Goal: Information Seeking & Learning: Learn about a topic

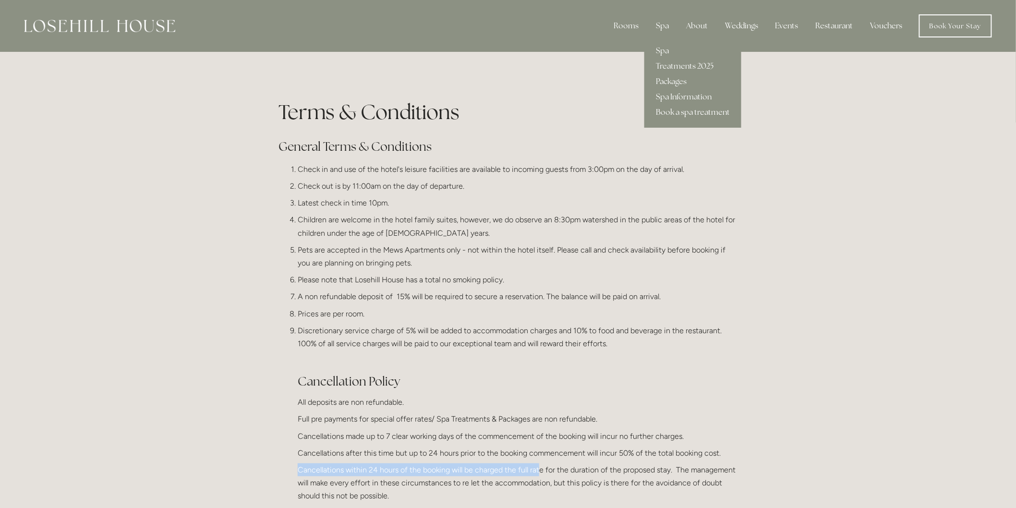
click at [686, 112] on link "Book a spa treatment" at bounding box center [692, 112] width 97 height 15
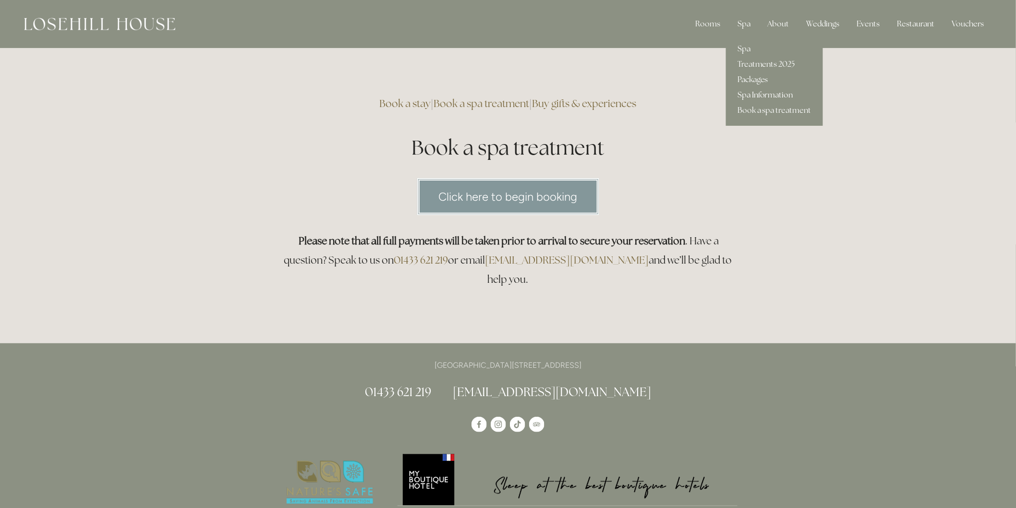
click at [752, 92] on link "Spa Information" at bounding box center [774, 94] width 97 height 15
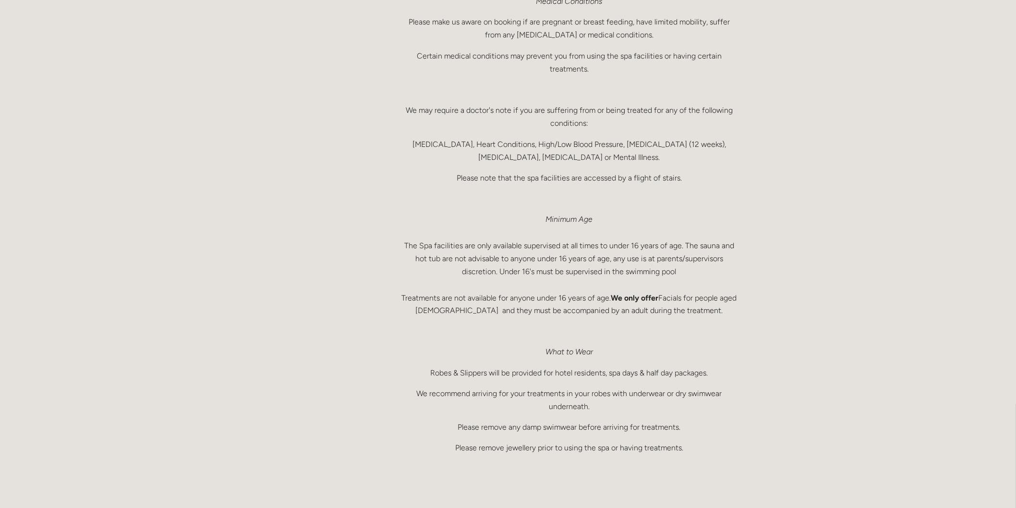
scroll to position [480, 0]
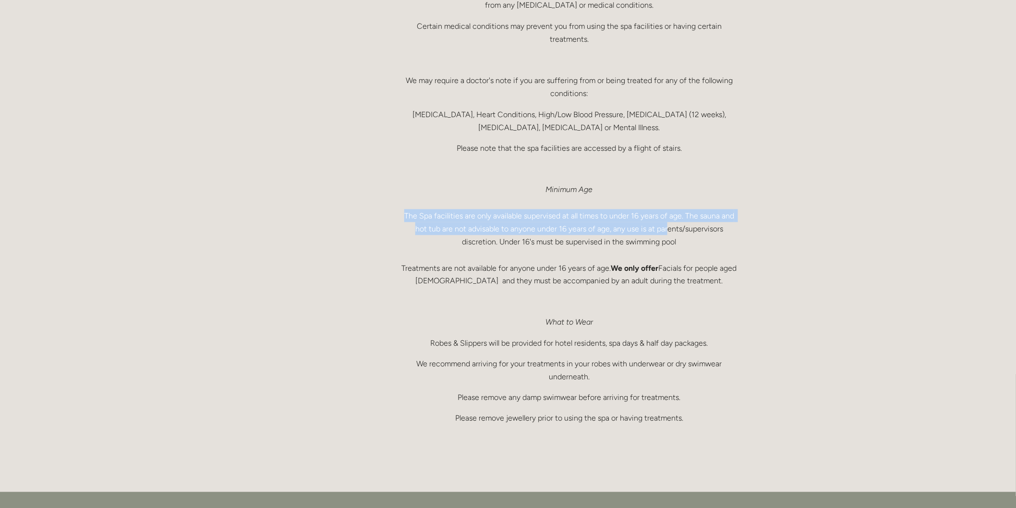
drag, startPoint x: 405, startPoint y: 212, endPoint x: 669, endPoint y: 231, distance: 264.7
click at [669, 231] on p "Minimum Age The Spa facilities are only available supervised at all times to un…" at bounding box center [569, 235] width 337 height 105
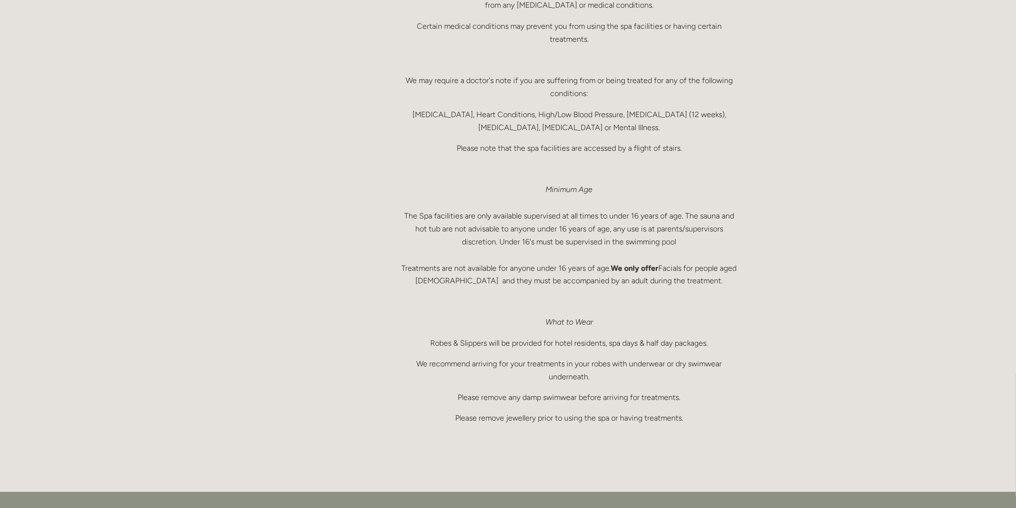
click at [678, 239] on p "Minimum Age The Spa facilities are only available supervised at all times to un…" at bounding box center [569, 235] width 337 height 105
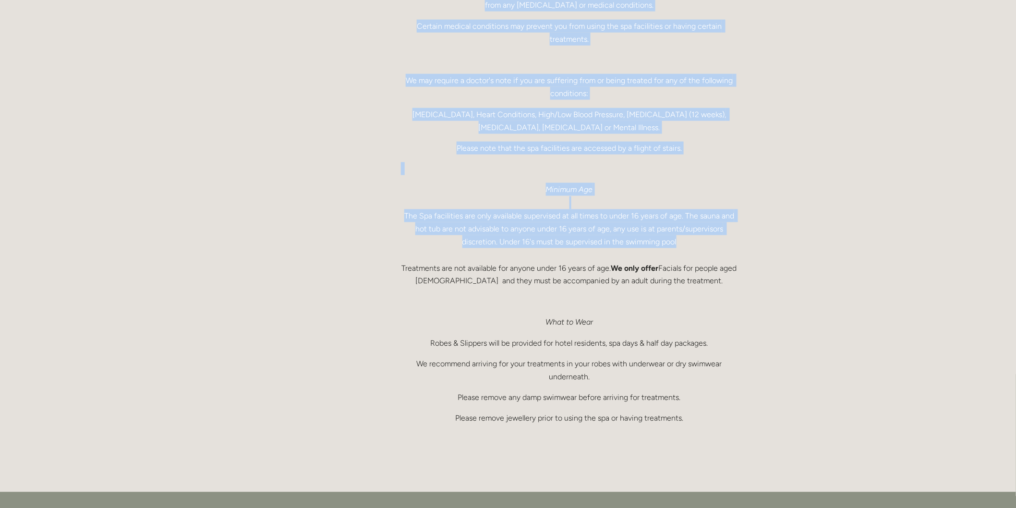
drag, startPoint x: 679, startPoint y: 241, endPoint x: 401, endPoint y: 226, distance: 278.8
click at [384, 238] on main "Spa Spa Treatments 2025 Packages Spa Information Book a spa treatment Spa Infor…" at bounding box center [508, 32] width 490 height 920
click at [423, 224] on p "Minimum Age The Spa facilities are only available supervised at all times to un…" at bounding box center [569, 235] width 337 height 105
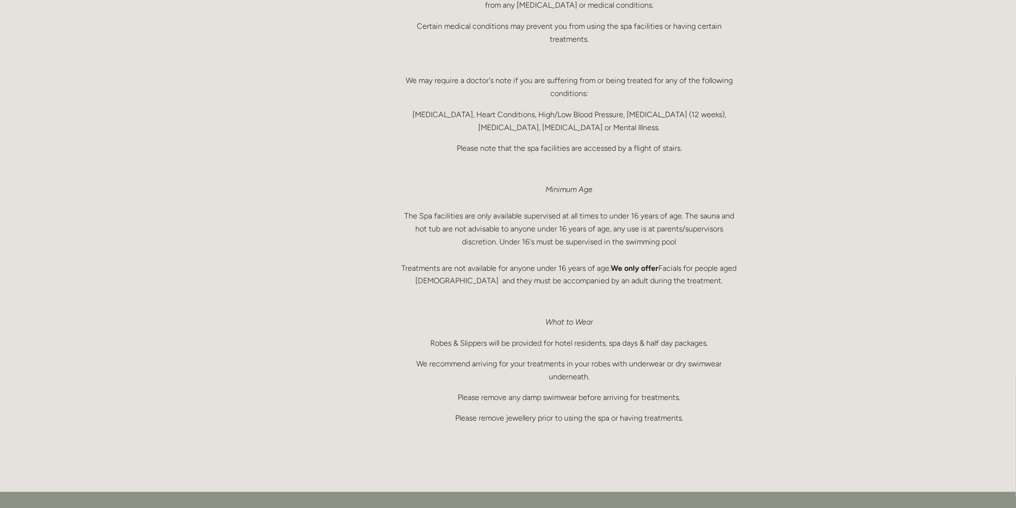
click at [419, 250] on p "Minimum Age The Spa facilities are only available supervised at all times to un…" at bounding box center [569, 235] width 337 height 105
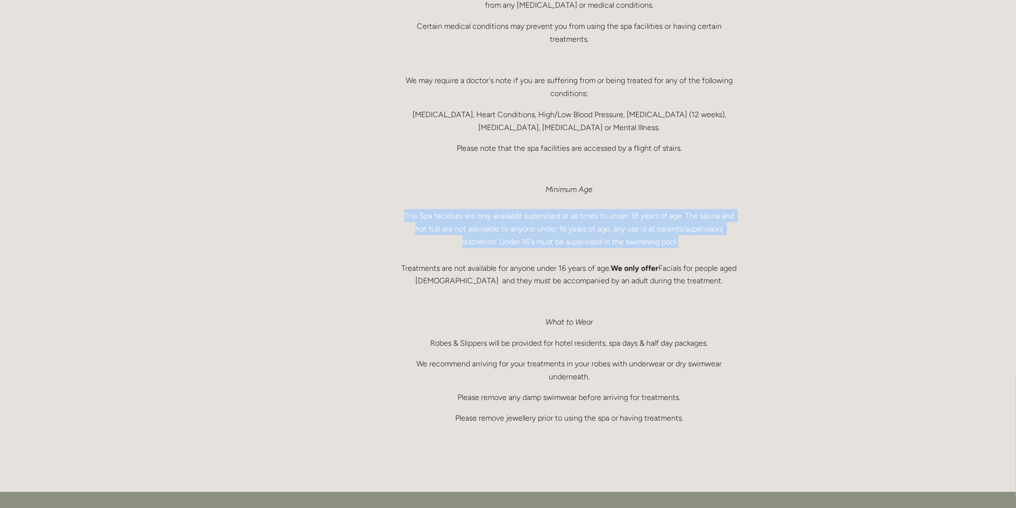
drag, startPoint x: 405, startPoint y: 210, endPoint x: 686, endPoint y: 248, distance: 284.3
click at [686, 248] on p "Minimum Age The Spa facilities are only available supervised at all times to un…" at bounding box center [569, 235] width 337 height 105
copy p "The Spa facilities are only available supervised at all times to under 16 years…"
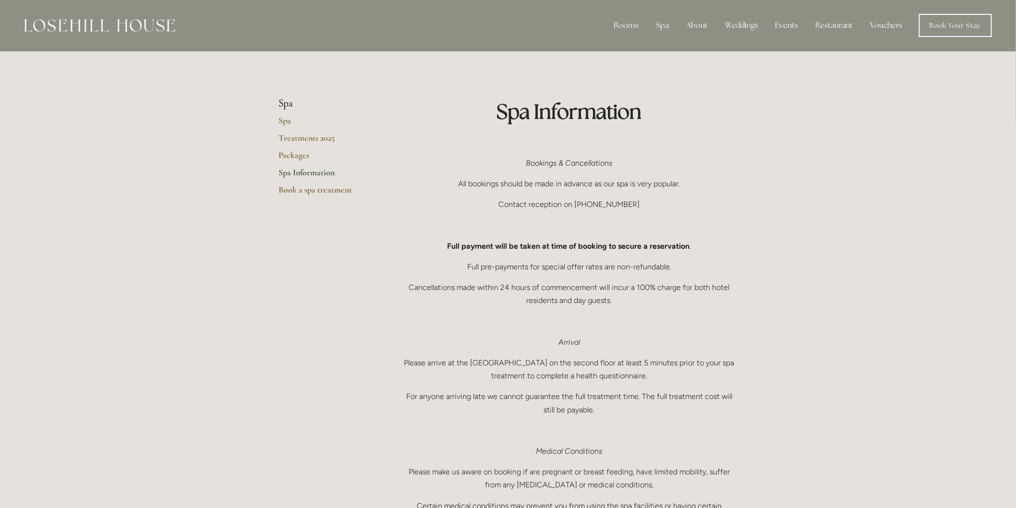
scroll to position [0, 0]
click at [289, 120] on link "Spa" at bounding box center [324, 124] width 92 height 17
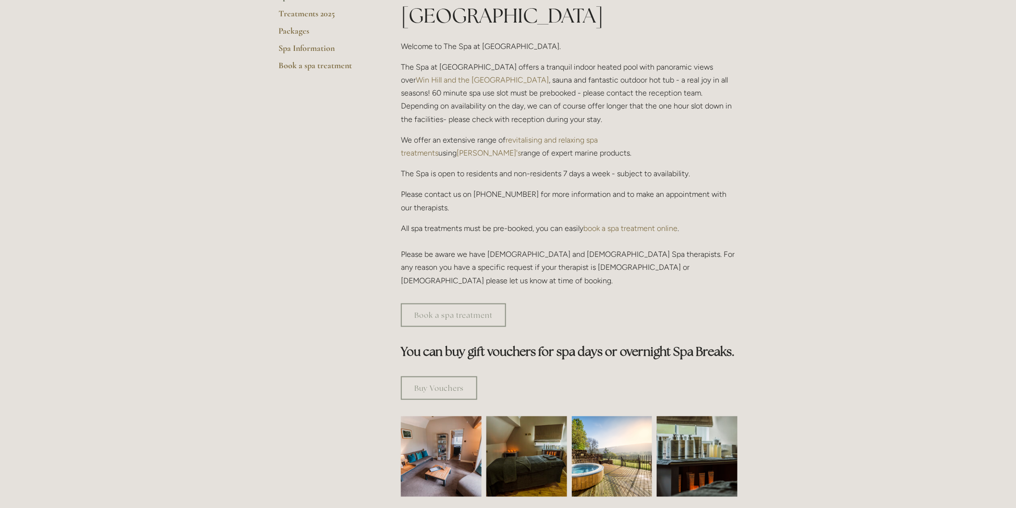
scroll to position [213, 0]
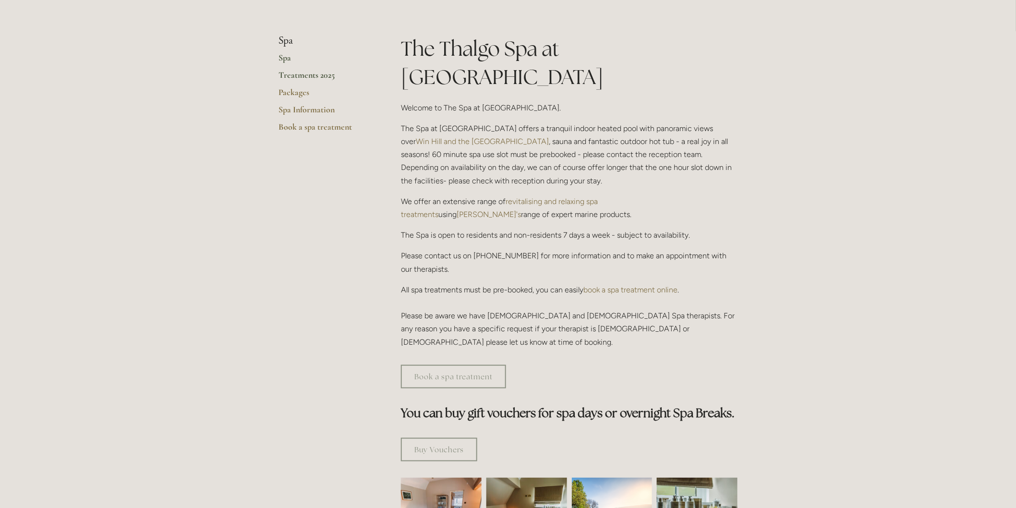
click at [291, 73] on link "Treatments 2025" at bounding box center [324, 78] width 92 height 17
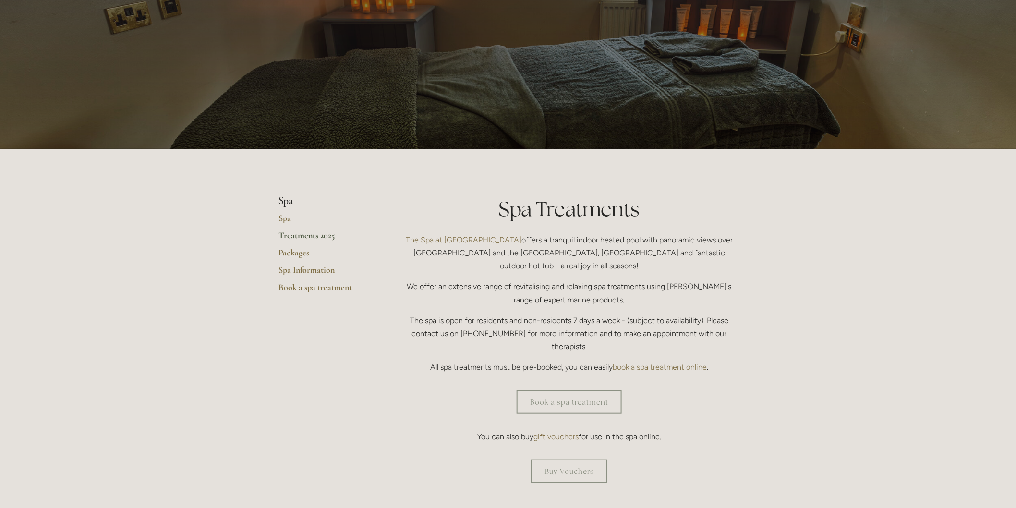
scroll to position [35, 0]
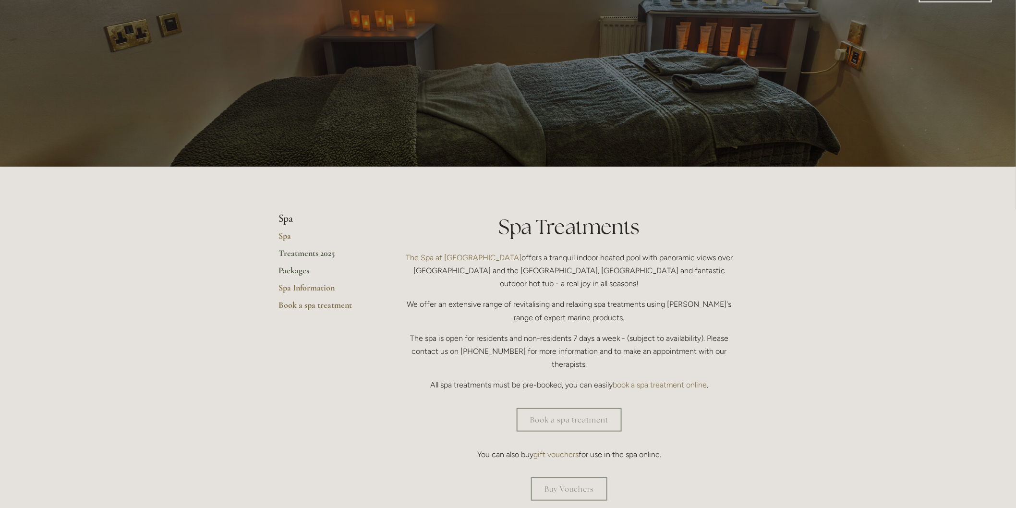
click at [300, 272] on link "Packages" at bounding box center [324, 273] width 92 height 17
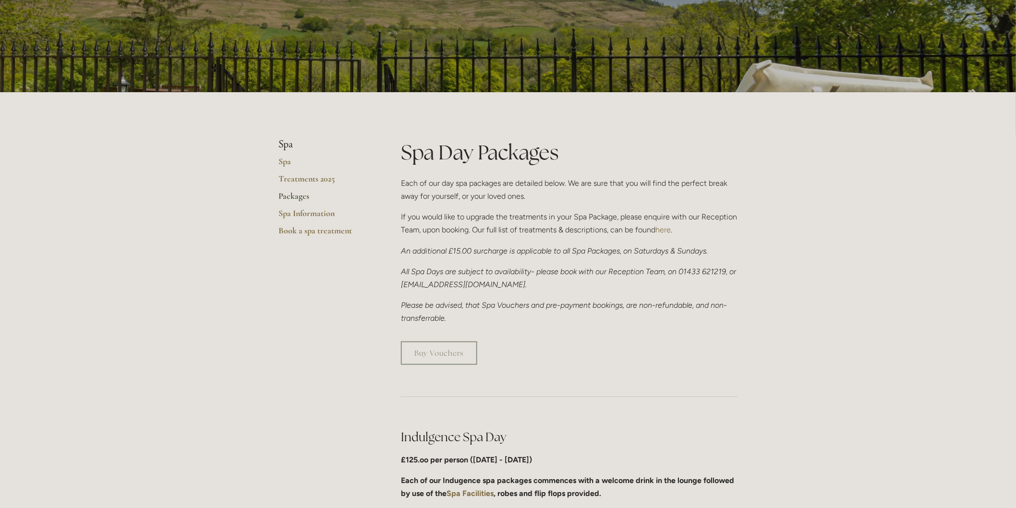
scroll to position [107, 0]
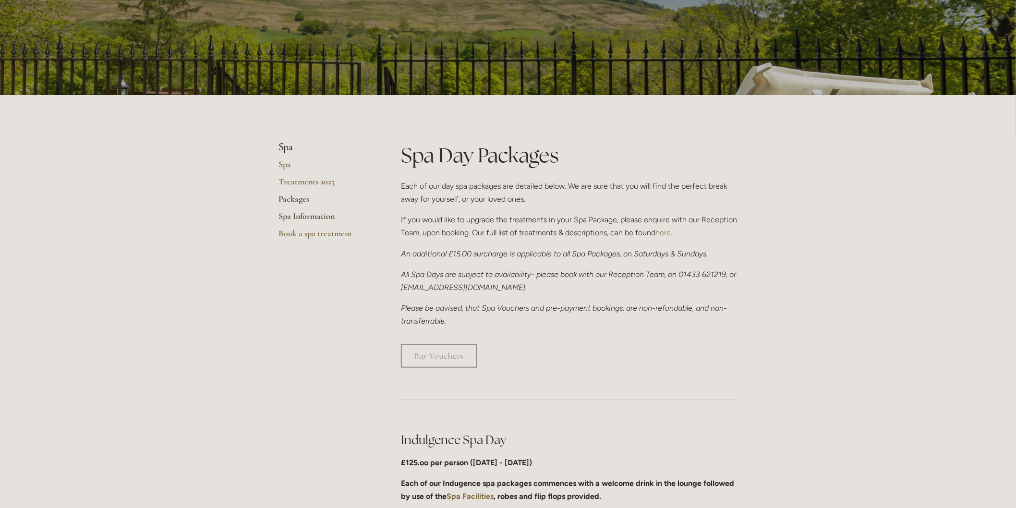
click at [296, 218] on link "Spa Information" at bounding box center [324, 219] width 92 height 17
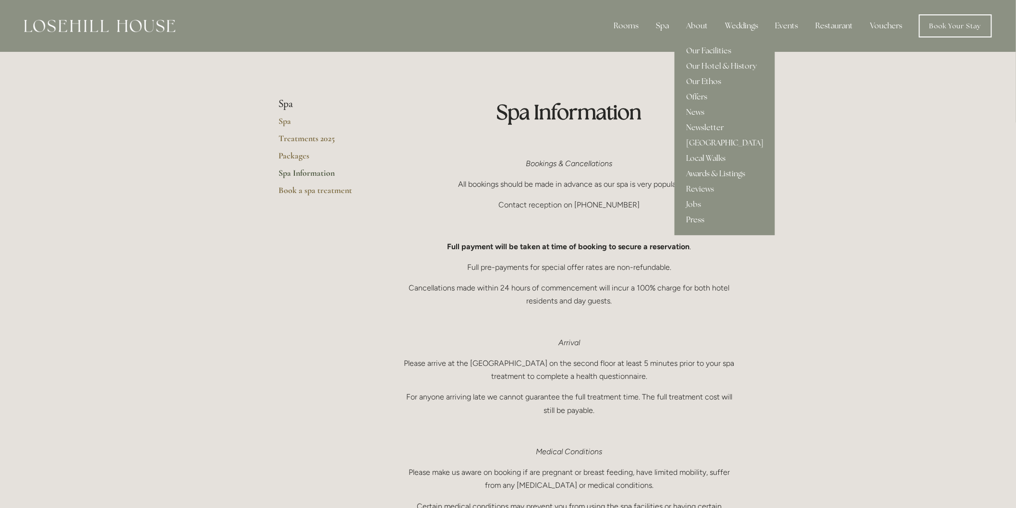
click at [699, 217] on link "Press" at bounding box center [724, 219] width 100 height 15
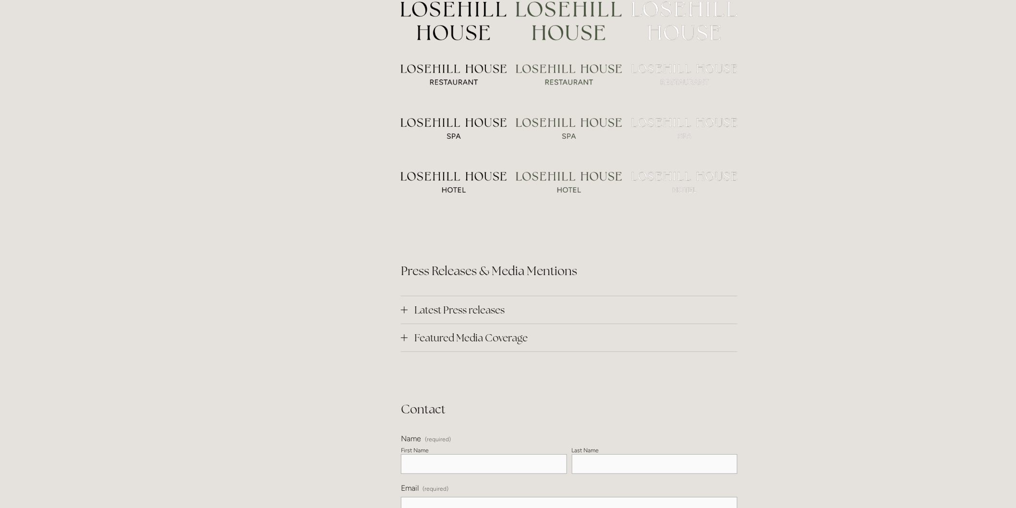
scroll to position [2934, 0]
click at [407, 303] on div at bounding box center [404, 306] width 7 height 7
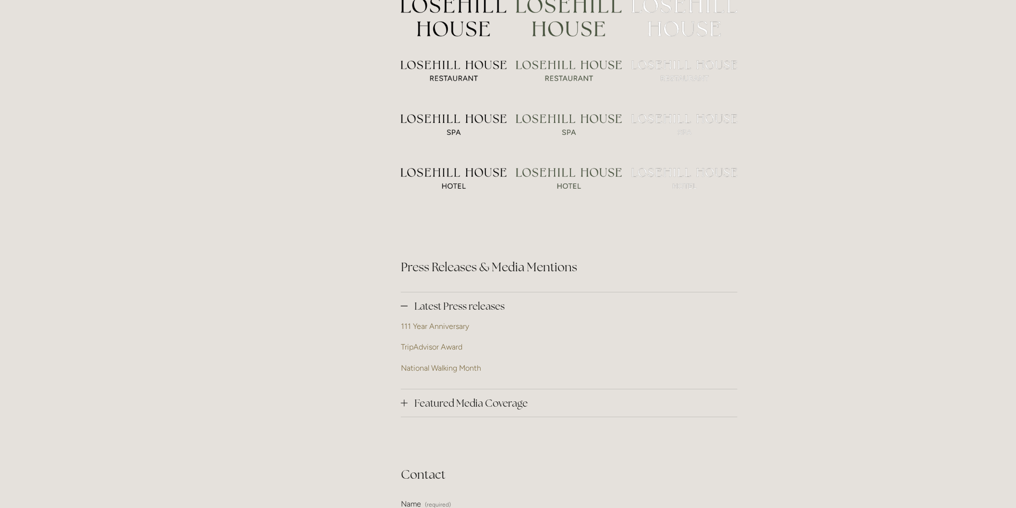
click at [399, 284] on div "Latest Press releases 111 Year Anniversary TripAdvisor Award National Walking M…" at bounding box center [569, 355] width 353 height 142
click at [423, 397] on span "Featured Media Coverage" at bounding box center [573, 403] width 330 height 13
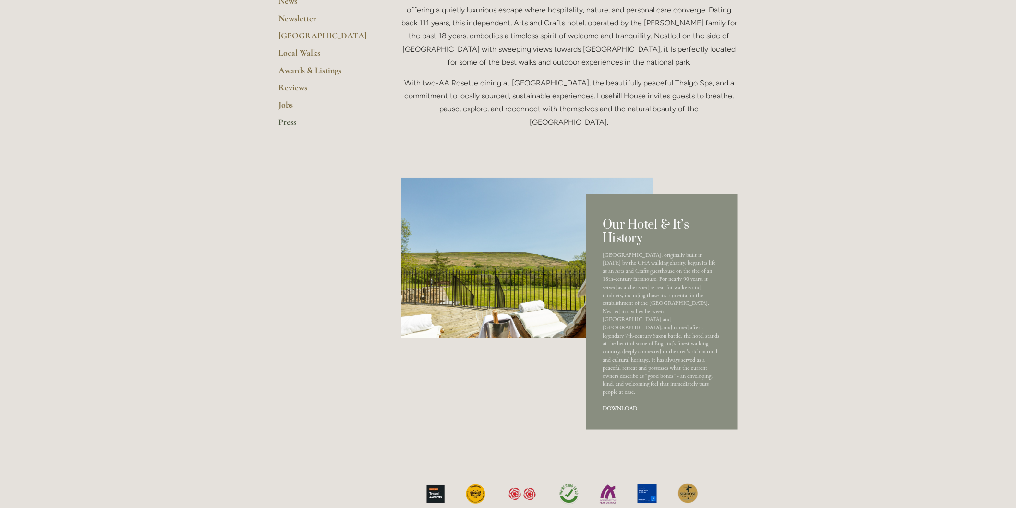
scroll to position [0, 0]
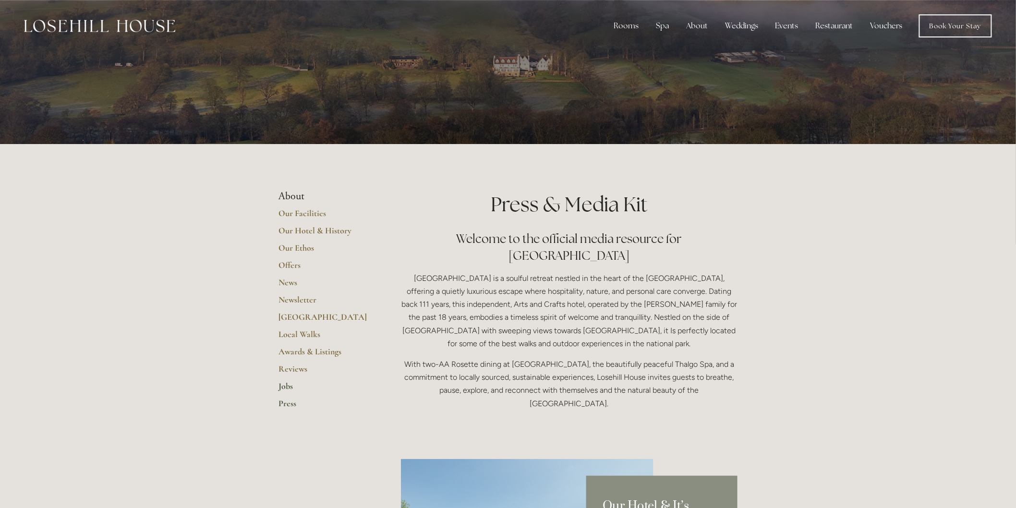
click at [289, 382] on link "Jobs" at bounding box center [324, 389] width 92 height 17
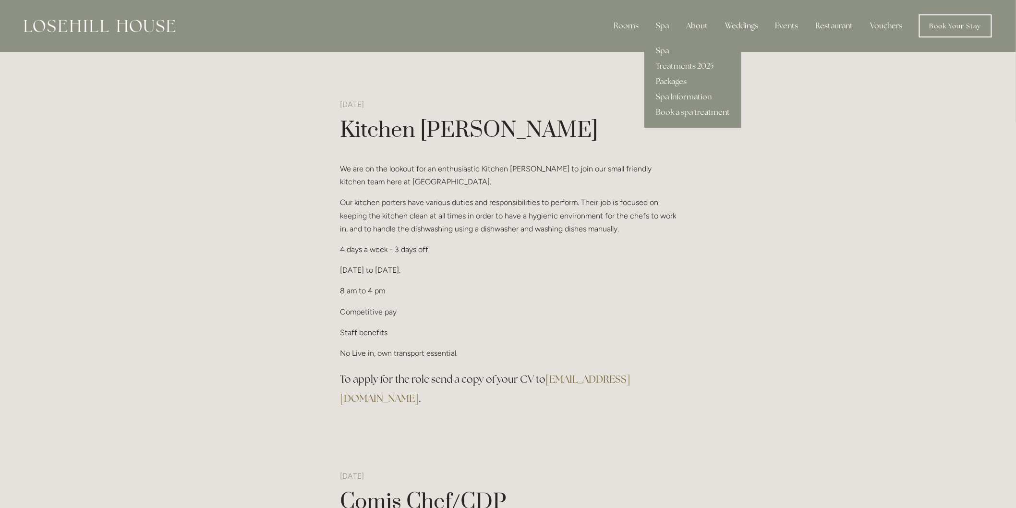
click at [663, 48] on link "Spa" at bounding box center [692, 50] width 97 height 15
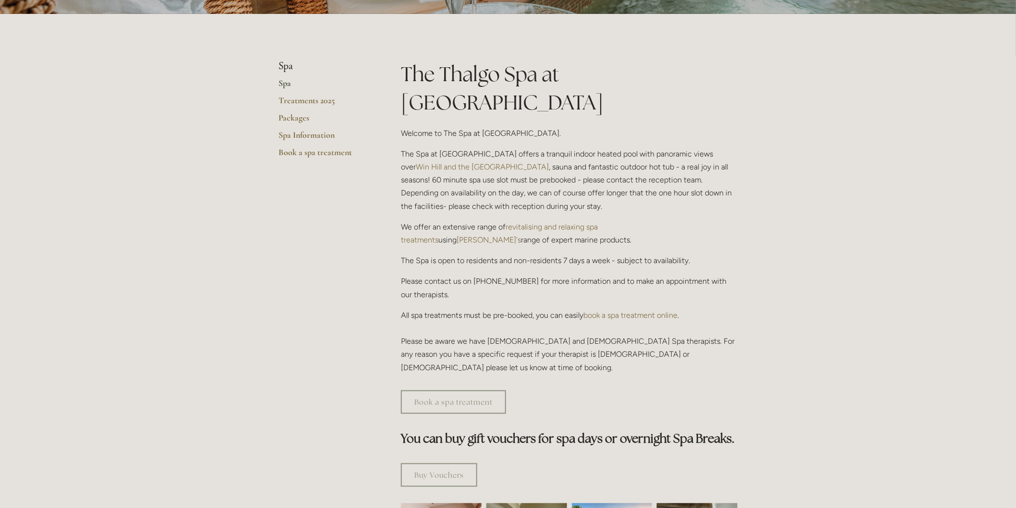
scroll to position [107, 0]
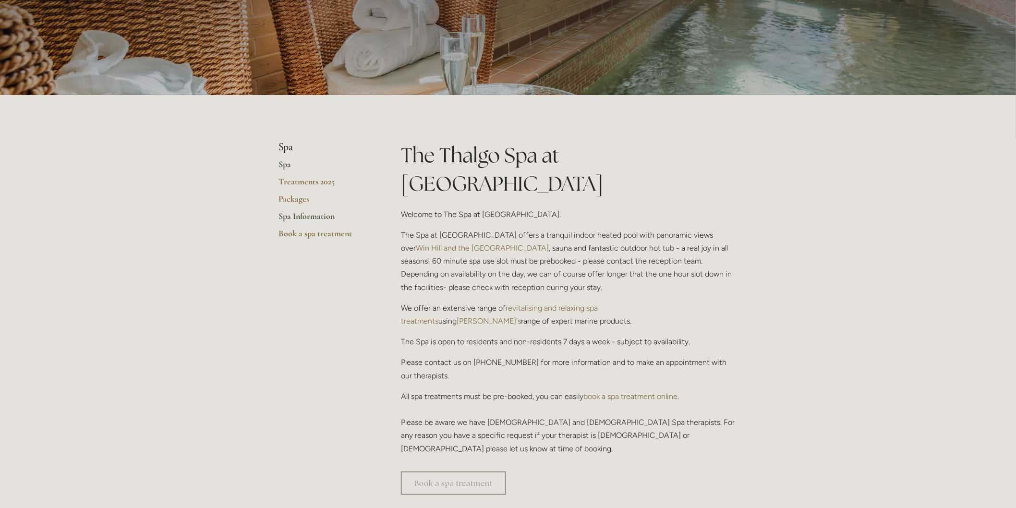
click at [294, 216] on link "Spa Information" at bounding box center [324, 219] width 92 height 17
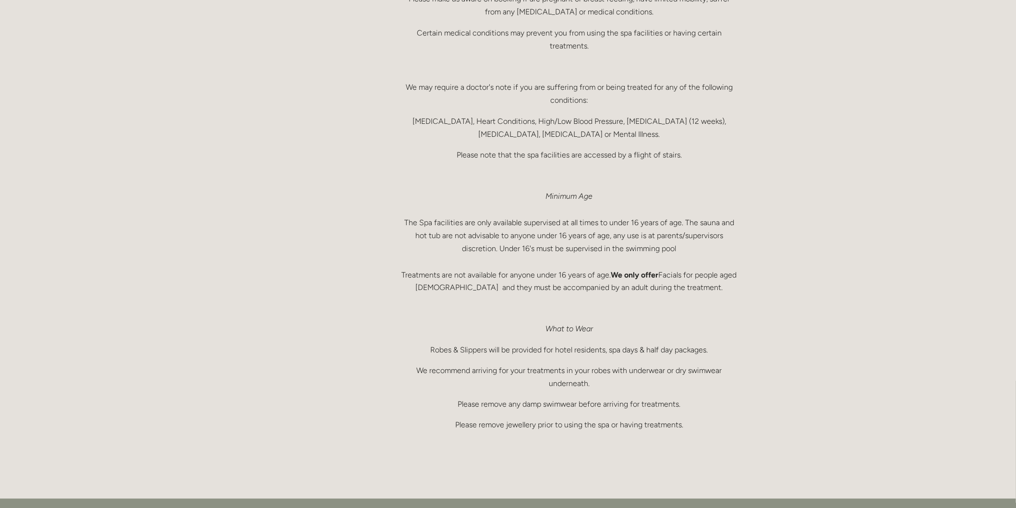
scroll to position [480, 0]
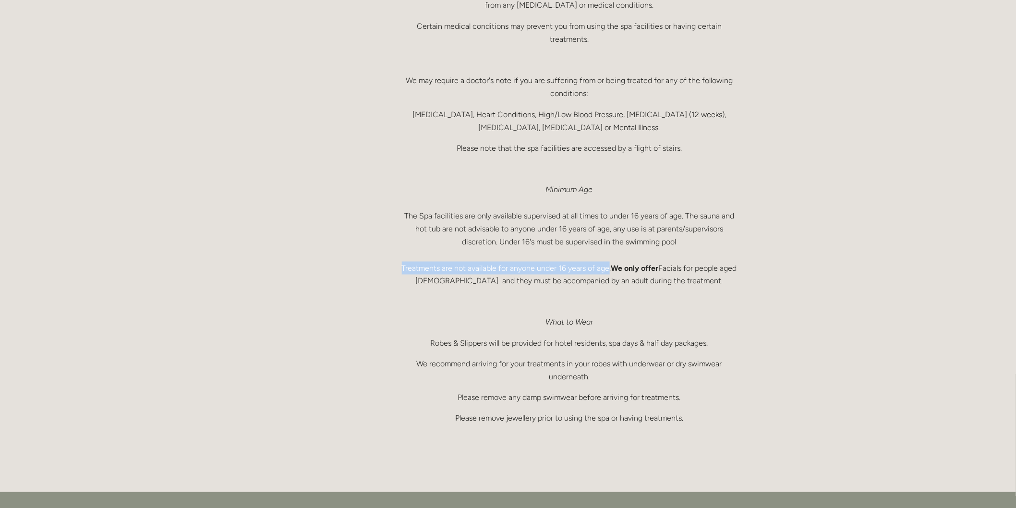
drag, startPoint x: 405, startPoint y: 266, endPoint x: 616, endPoint y: 267, distance: 211.2
click at [616, 267] on p "Minimum Age The Spa facilities are only available supervised at all times to un…" at bounding box center [569, 235] width 337 height 105
copy p "Treatments are not available for anyone under 16 years of age"
